Goal: Find specific page/section: Find specific page/section

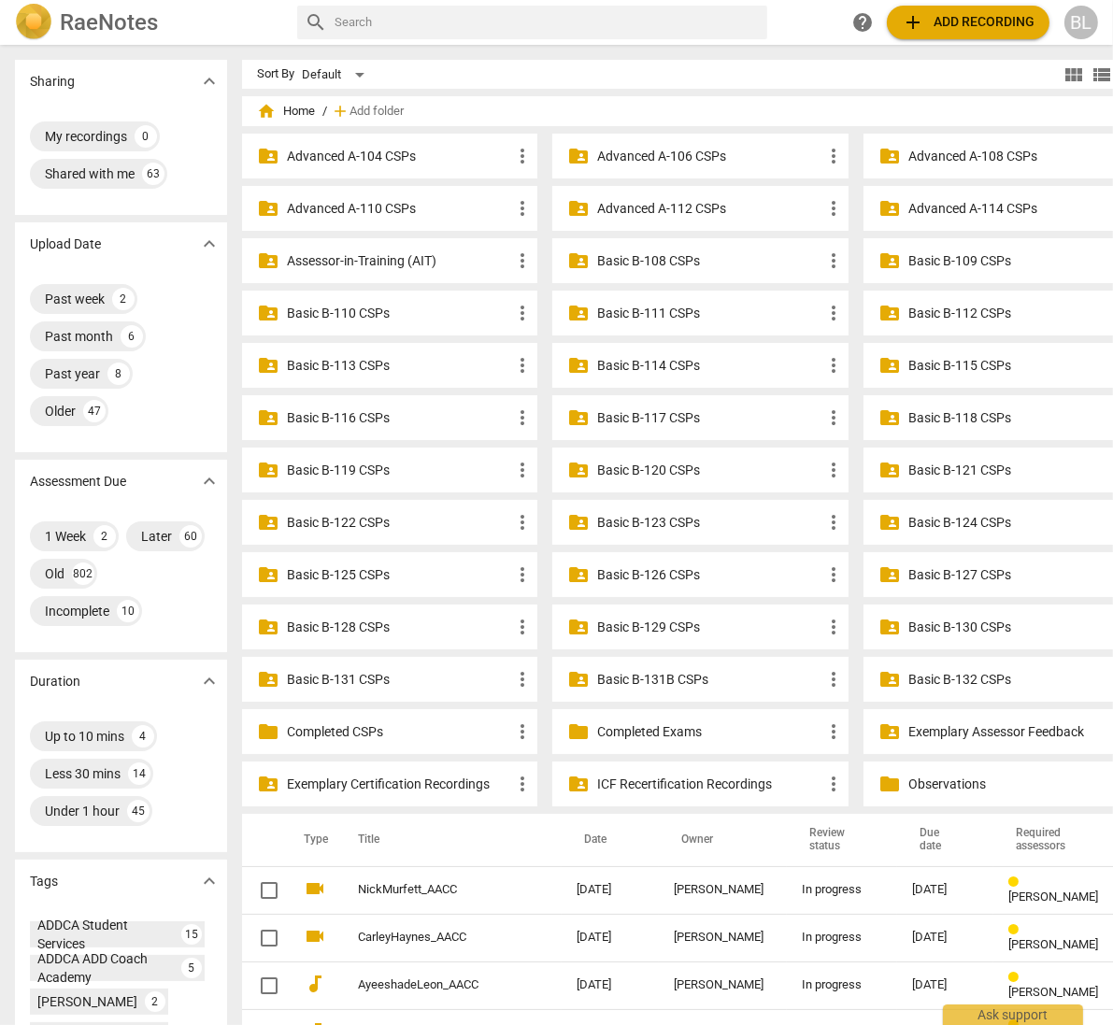
click at [287, 675] on p "Basic B-131 CSPs" at bounding box center [399, 680] width 224 height 20
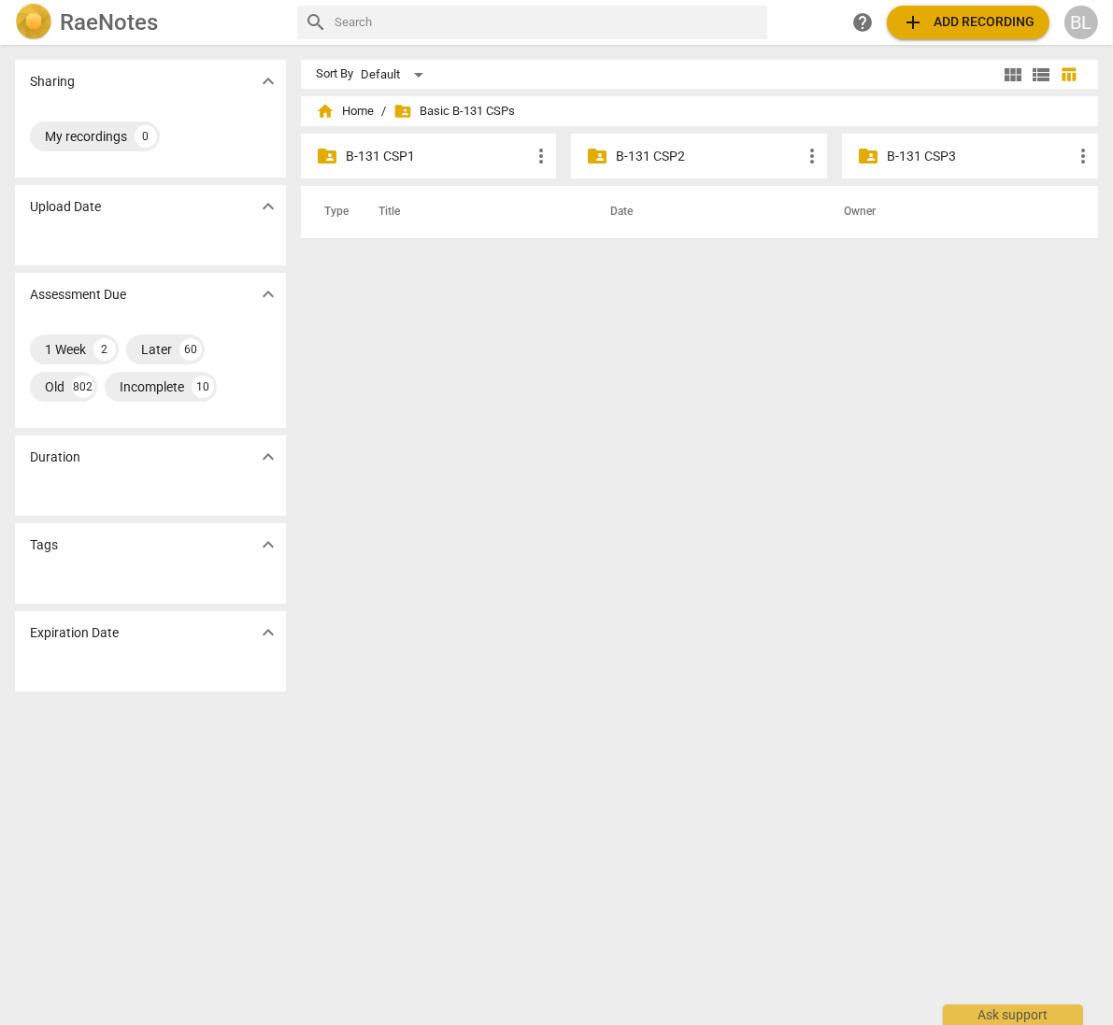
click at [620, 144] on div "folder_shared B-131 CSP2 more_vert" at bounding box center [699, 156] width 256 height 45
click at [619, 155] on p "B-131 CSP2" at bounding box center [708, 157] width 185 height 20
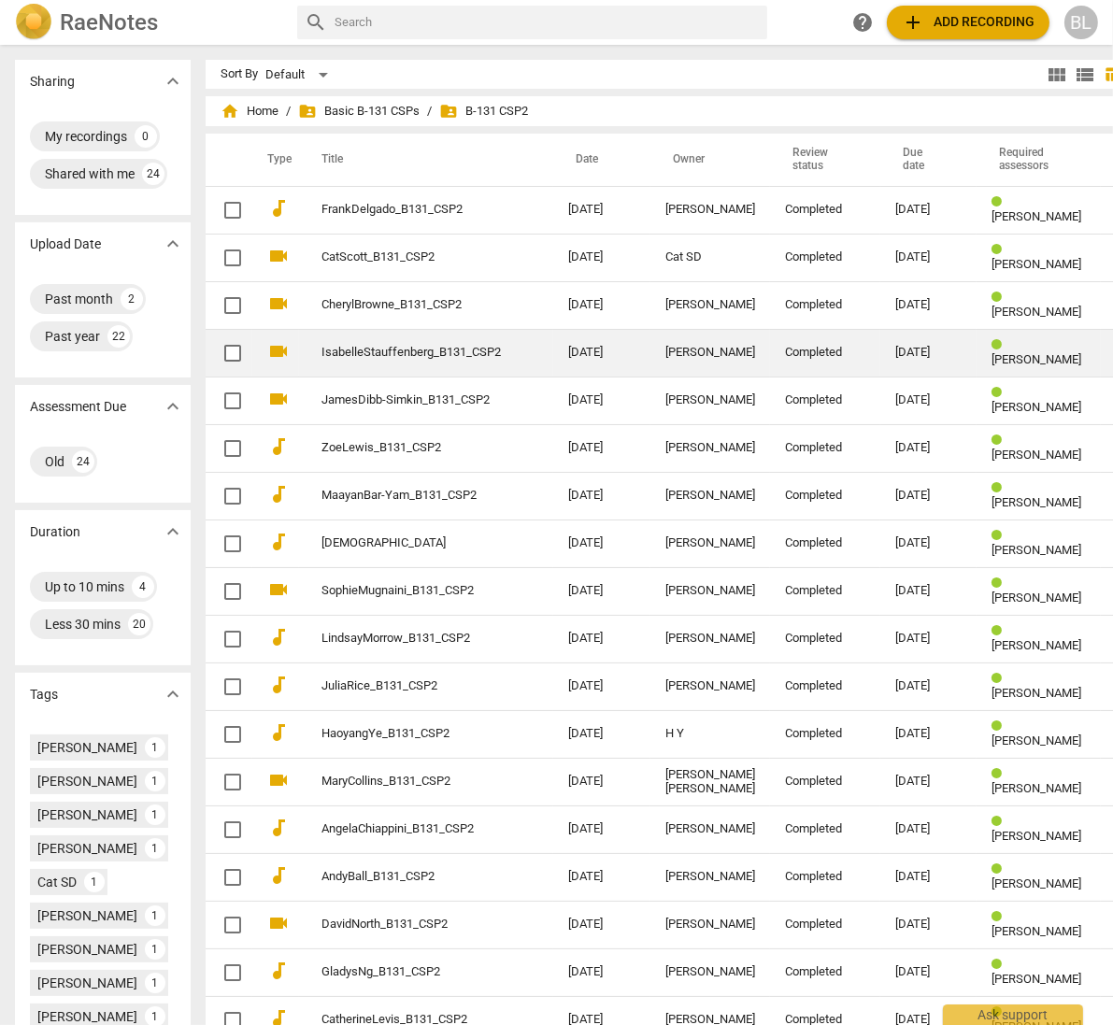
click at [378, 348] on link "IsabelleStauffenberg_B131_CSP2" at bounding box center [410, 353] width 179 height 14
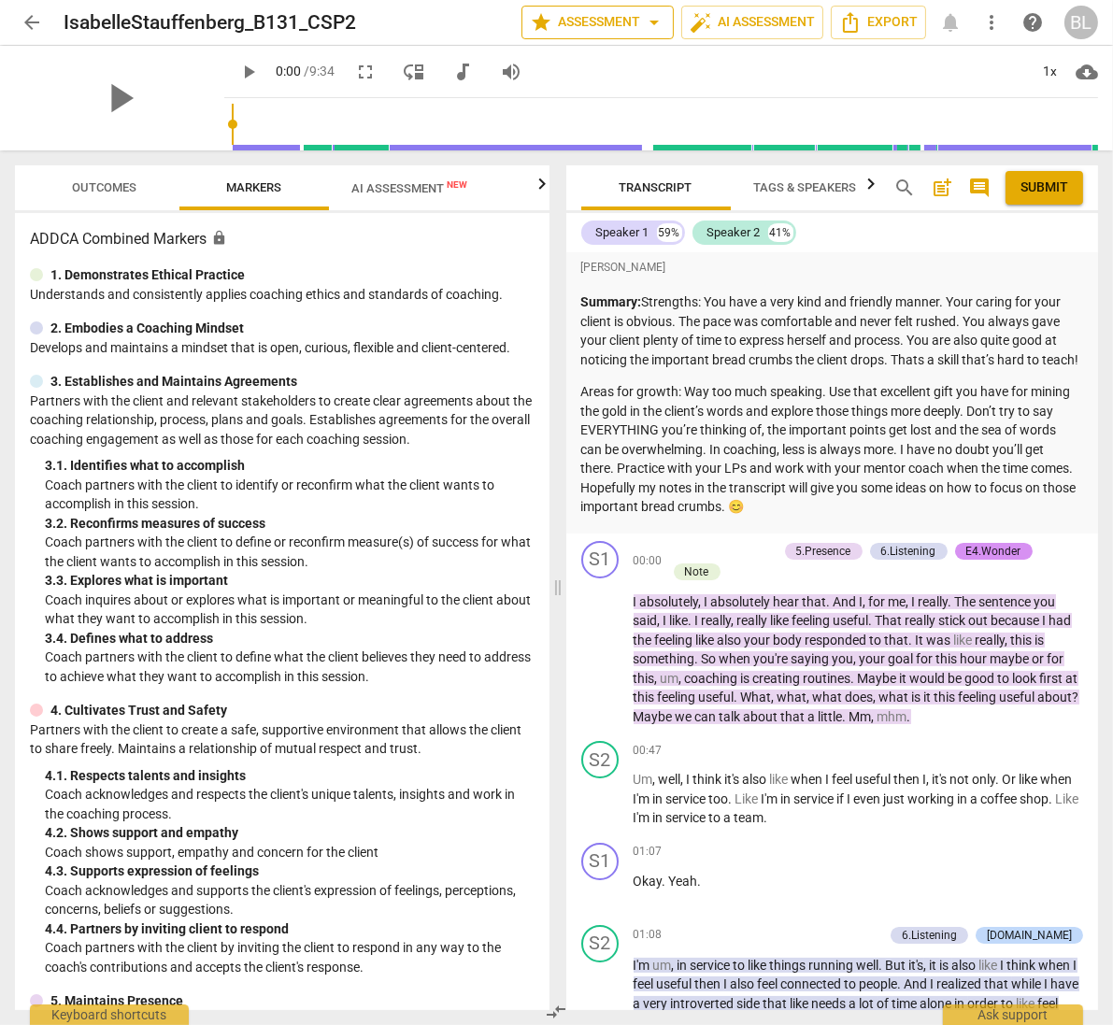
click at [617, 24] on span "star Assessment arrow_drop_down" at bounding box center [597, 22] width 135 height 22
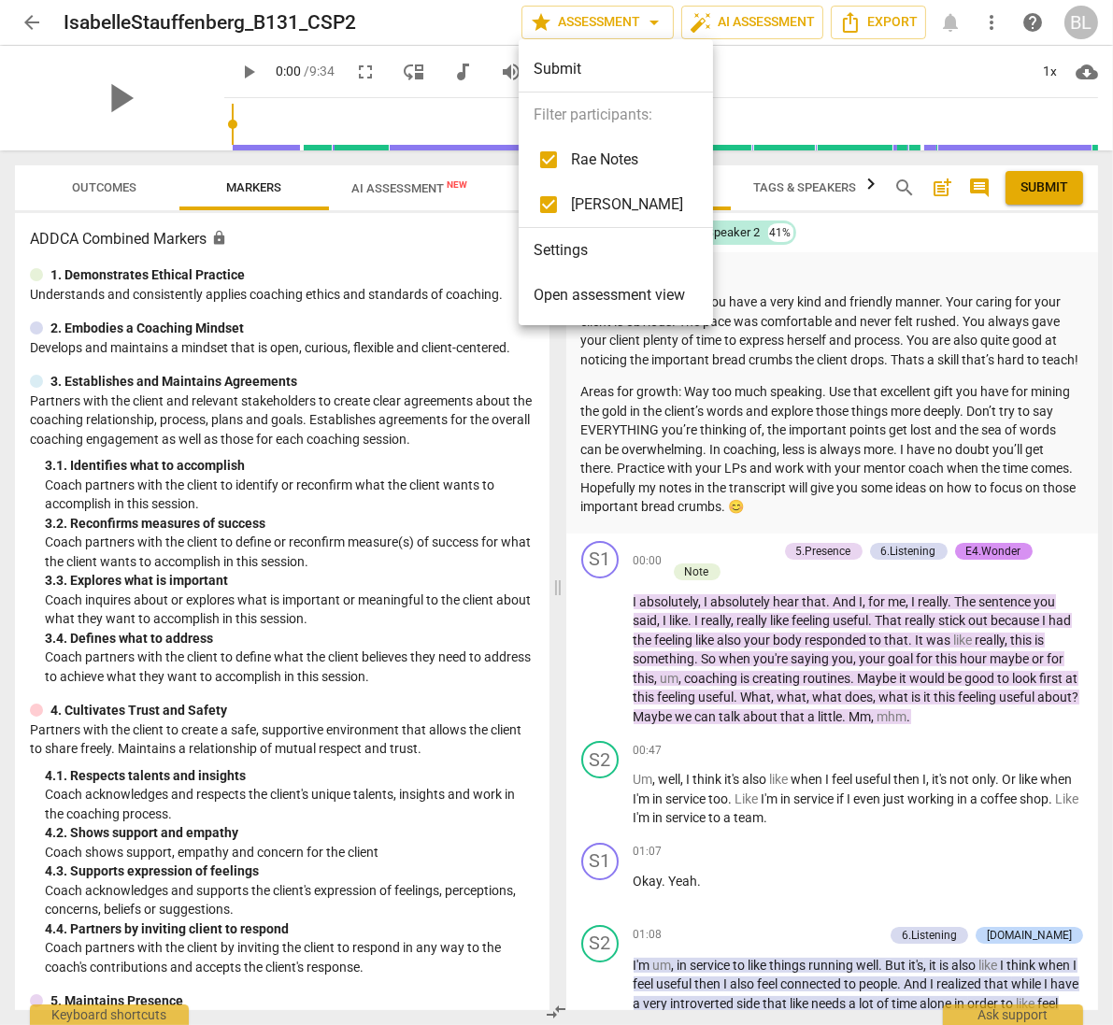
click at [614, 19] on div at bounding box center [556, 512] width 1113 height 1025
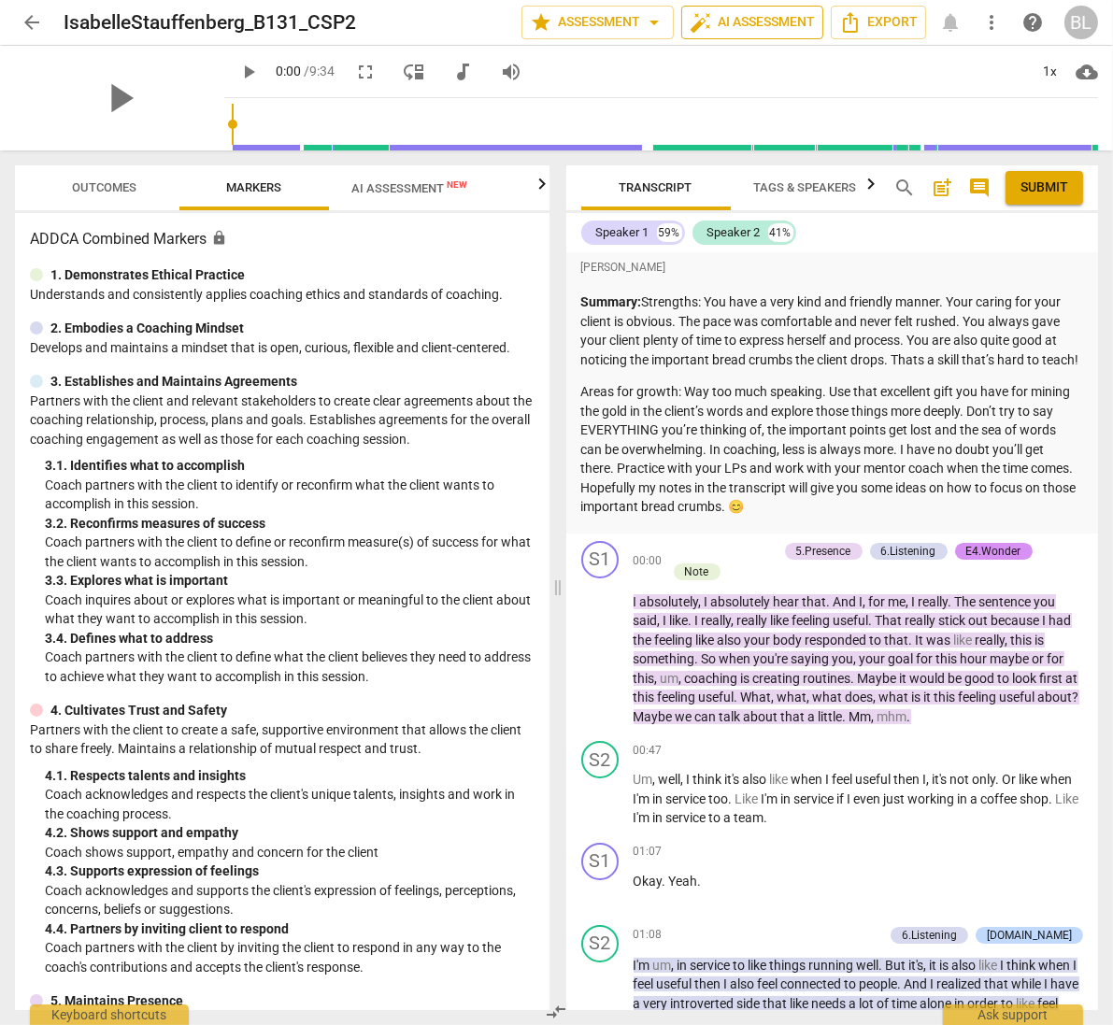
click at [753, 23] on span "auto_fix_high AI Assessment" at bounding box center [752, 22] width 125 height 22
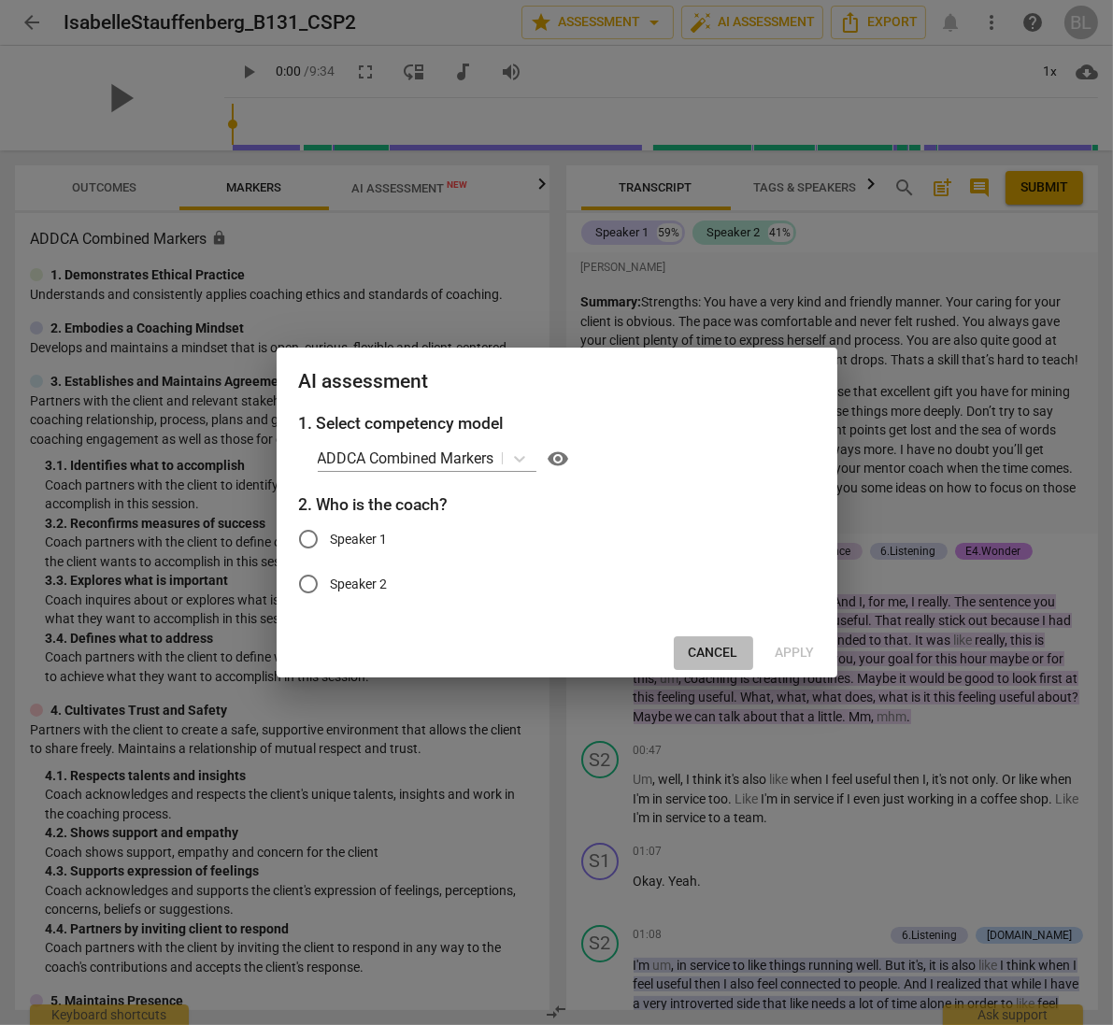
click at [701, 653] on span "Cancel" at bounding box center [714, 653] width 50 height 19
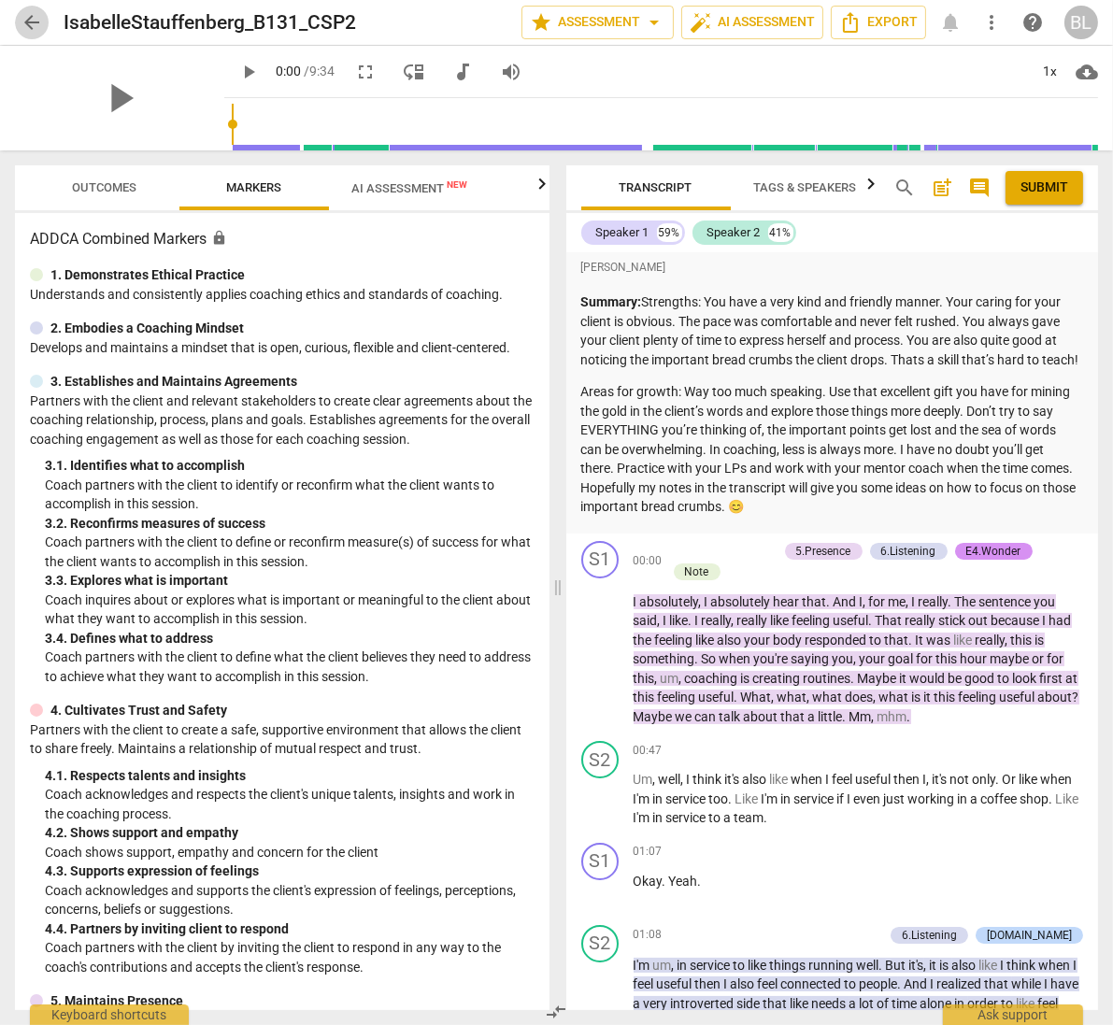
click at [32, 21] on span "arrow_back" at bounding box center [32, 22] width 22 height 22
